Goal: Information Seeking & Learning: Learn about a topic

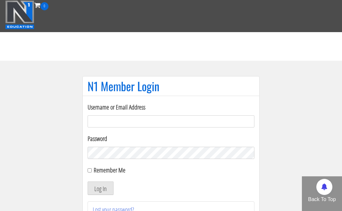
type input "[EMAIL_ADDRESS][DOMAIN_NAME]"
click at [100, 188] on button "Log In" at bounding box center [101, 187] width 26 height 13
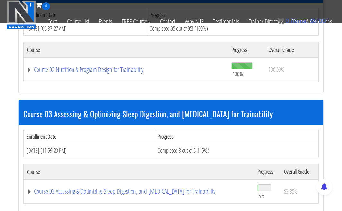
scroll to position [402, 0]
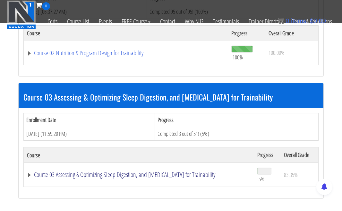
click at [87, 173] on link "Course 03 Assessing & Optimizing Sleep Digestion, and [MEDICAL_DATA] for Traina…" at bounding box center [139, 174] width 224 height 6
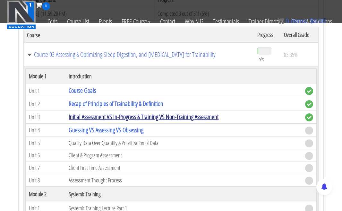
scroll to position [526, 0]
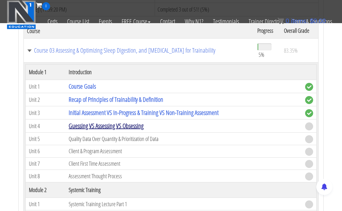
click at [98, 125] on link "Guessing VS Assessing VS Obsessing" at bounding box center [106, 125] width 75 height 9
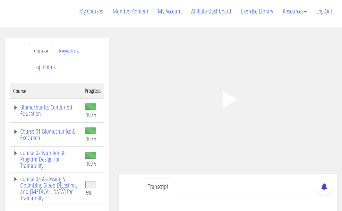
click at [227, 104] on polygon at bounding box center [230, 99] width 14 height 17
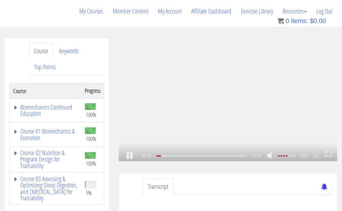
click at [326, 152] on icon at bounding box center [327, 152] width 2 height 1
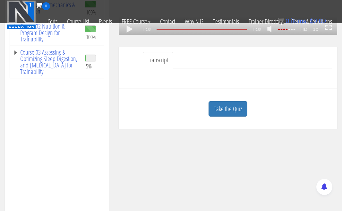
scroll to position [179, 0]
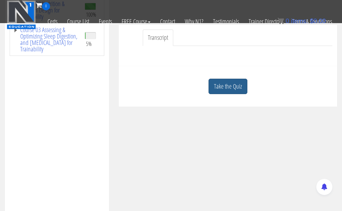
click at [231, 89] on link "Take the Quiz" at bounding box center [228, 87] width 39 height 16
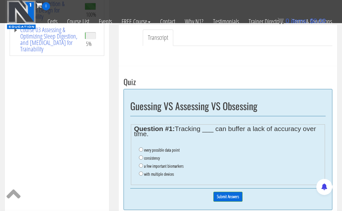
click at [154, 156] on label "consistency" at bounding box center [152, 157] width 16 height 5
click at [143, 156] on input "consistency" at bounding box center [141, 157] width 4 height 4
radio input "true"
click at [228, 192] on input "Submit Answers" at bounding box center [227, 197] width 29 height 10
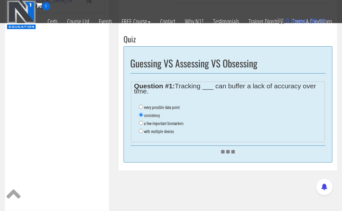
scroll to position [224, 0]
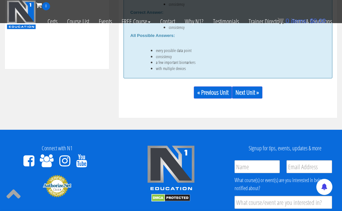
scroll to position [382, 0]
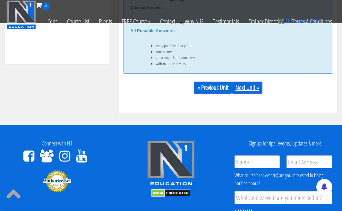
click at [250, 86] on link "Next Unit »" at bounding box center [247, 88] width 30 height 12
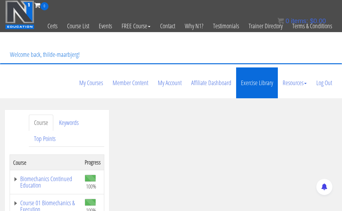
click at [251, 80] on link "Exercise Library" at bounding box center [257, 82] width 42 height 31
